Goal: Find contact information: Find contact information

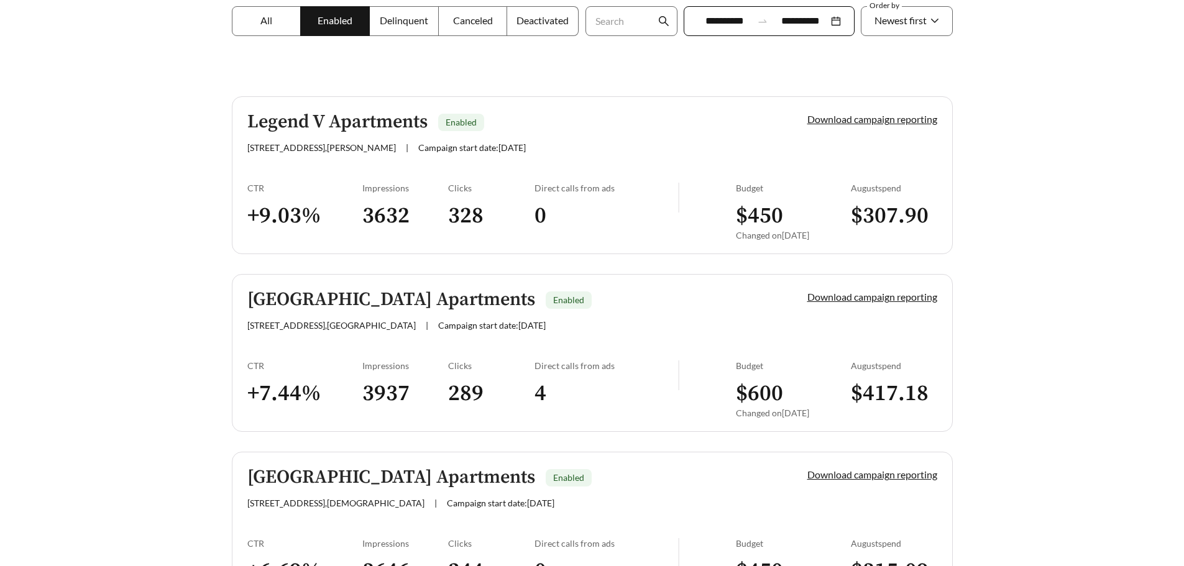
scroll to position [249, 0]
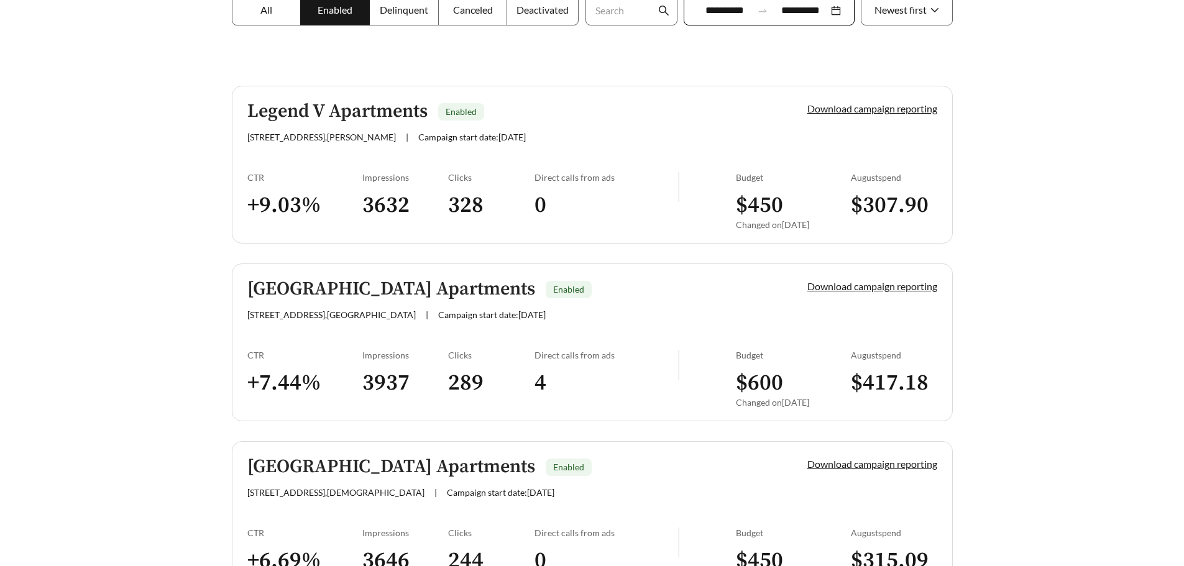
click at [648, 321] on link "[GEOGRAPHIC_DATA] Apartments Enabled [STREET_ADDRESS] | Campaign start date: [D…" at bounding box center [592, 343] width 721 height 158
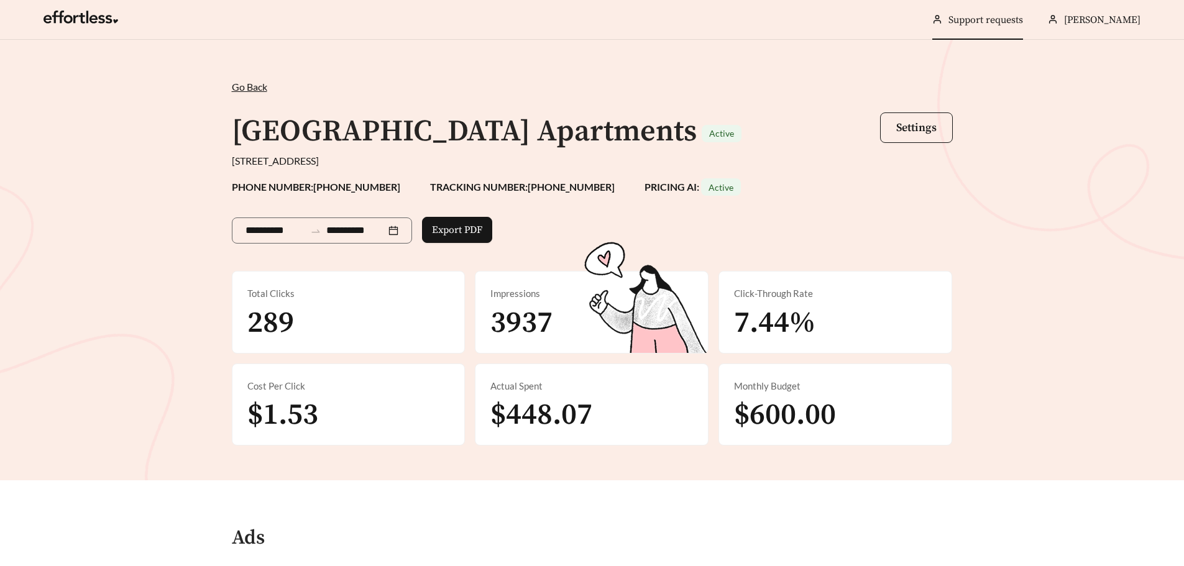
click at [1011, 24] on link "Support requests" at bounding box center [986, 20] width 75 height 12
